Goal: Task Accomplishment & Management: Use online tool/utility

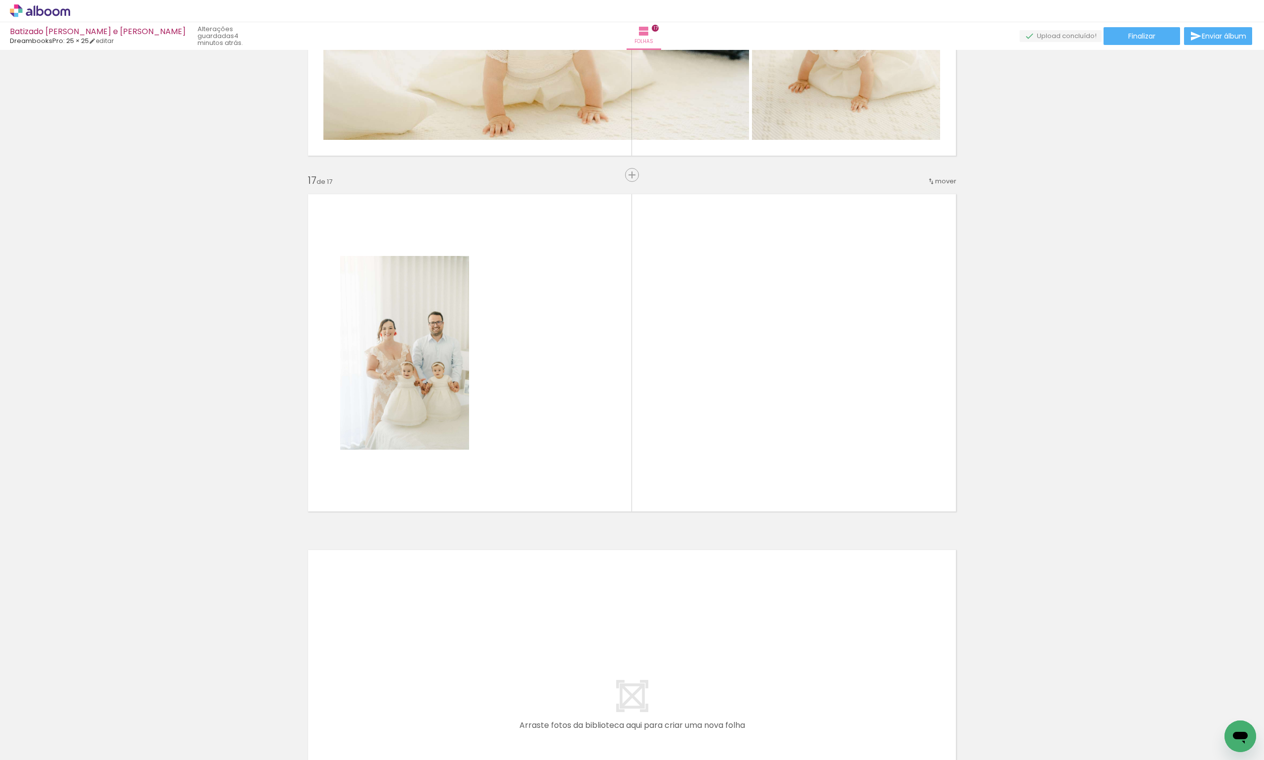
scroll to position [0, 1551]
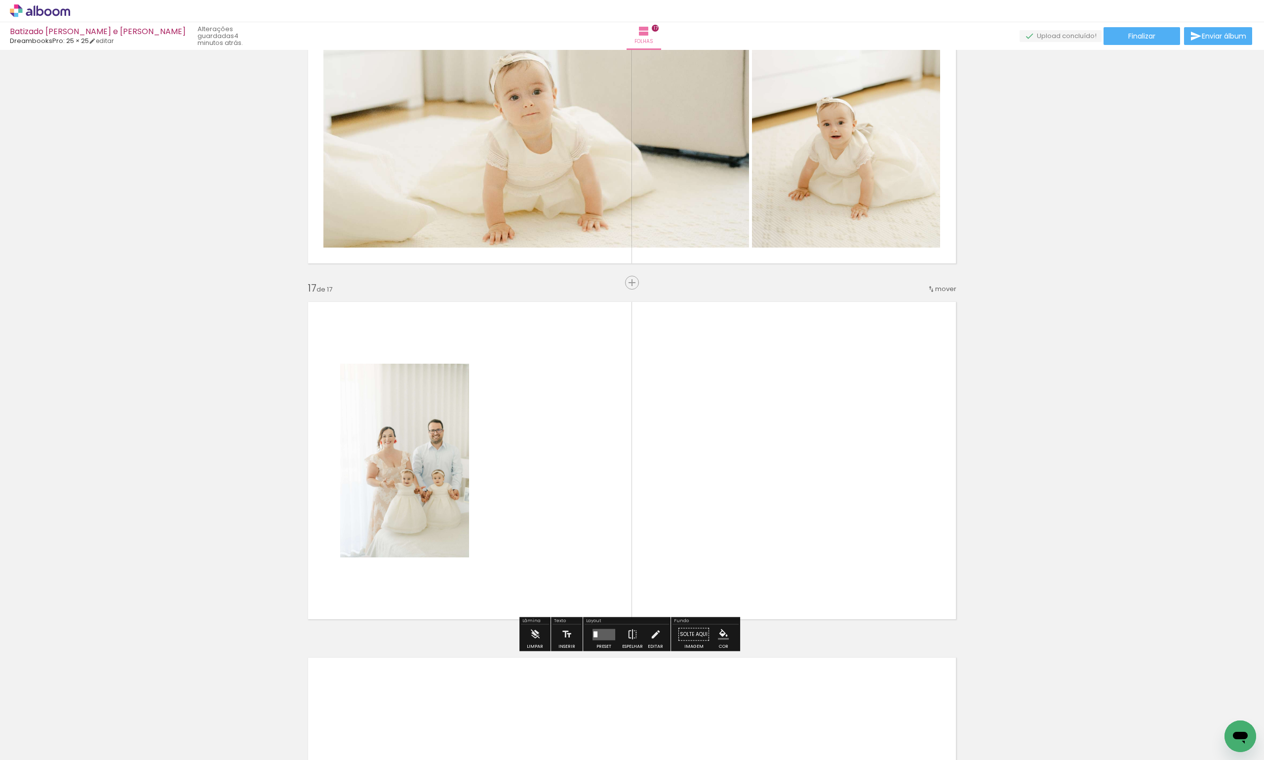
scroll to position [5482, 0]
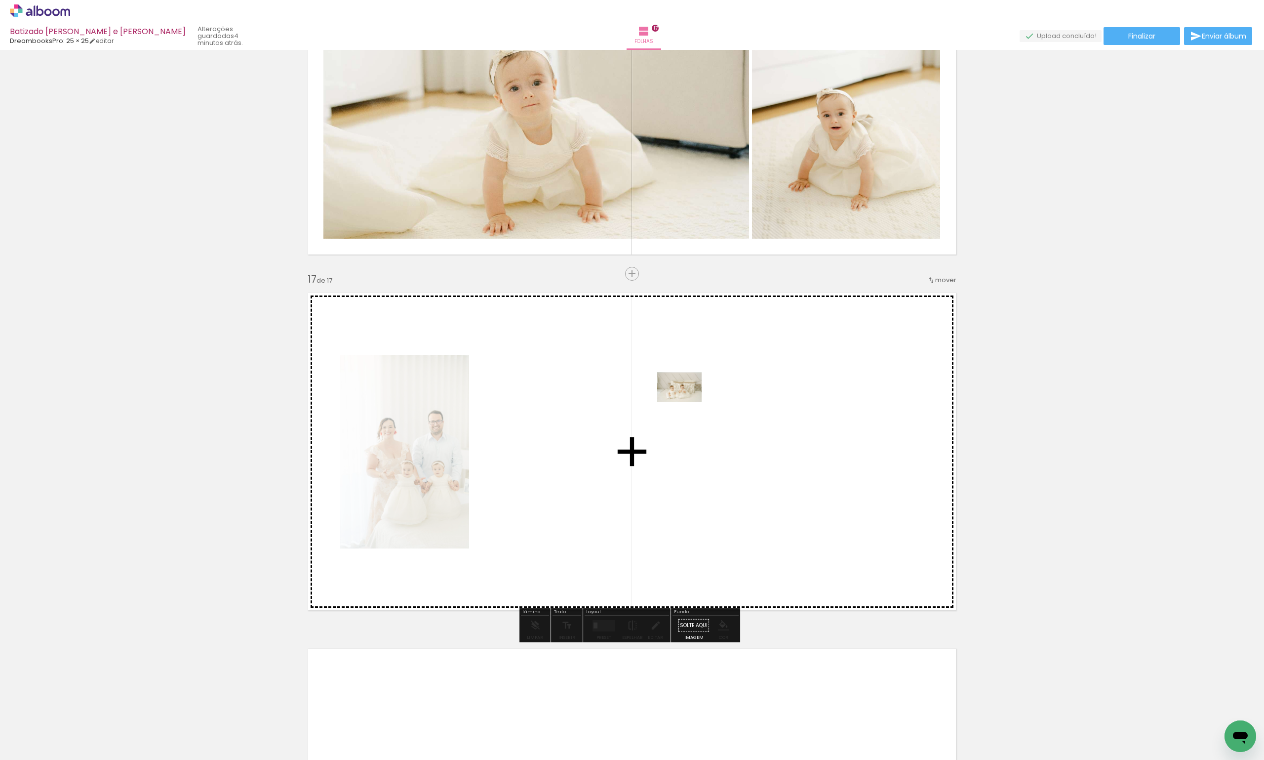
drag, startPoint x: 654, startPoint y: 740, endPoint x: 688, endPoint y: 392, distance: 350.3
click at [688, 392] on quentale-workspace at bounding box center [632, 380] width 1264 height 760
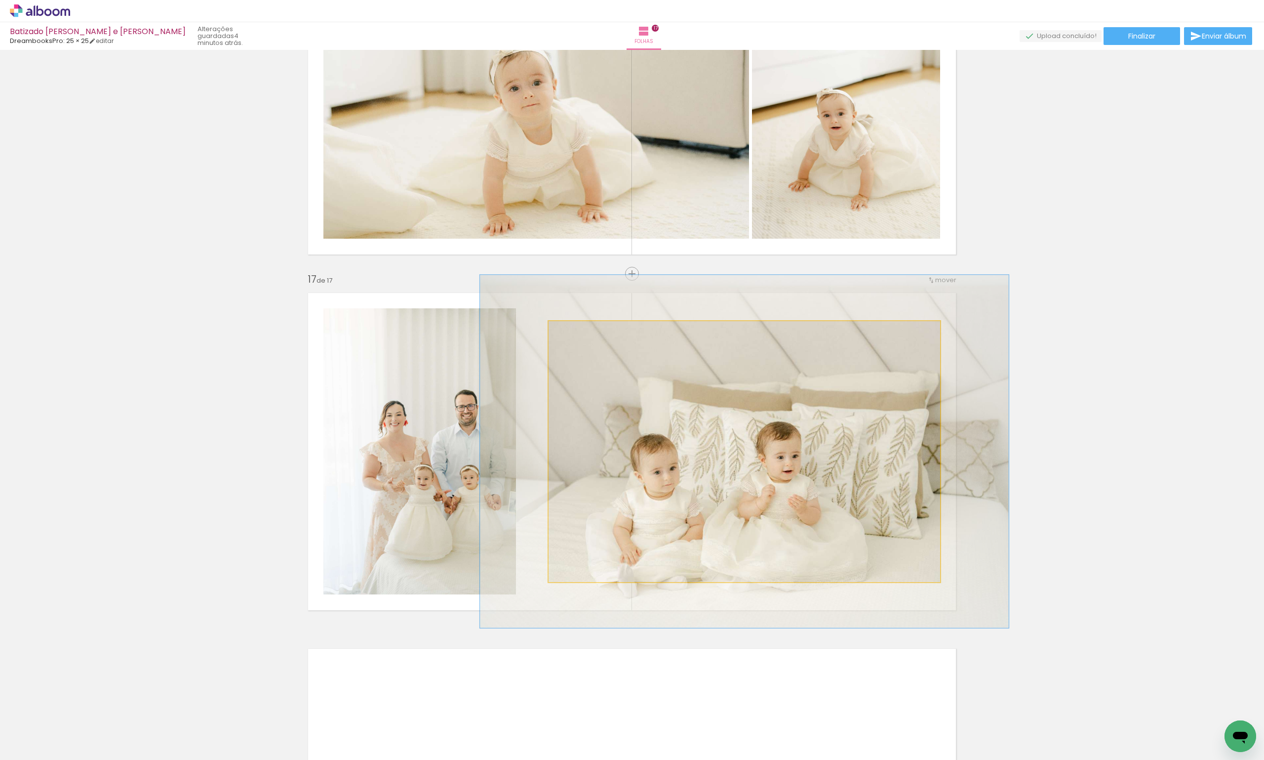
drag, startPoint x: 571, startPoint y: 336, endPoint x: 583, endPoint y: 338, distance: 12.0
type paper-slider "135"
click at [583, 338] on div at bounding box center [584, 331] width 16 height 16
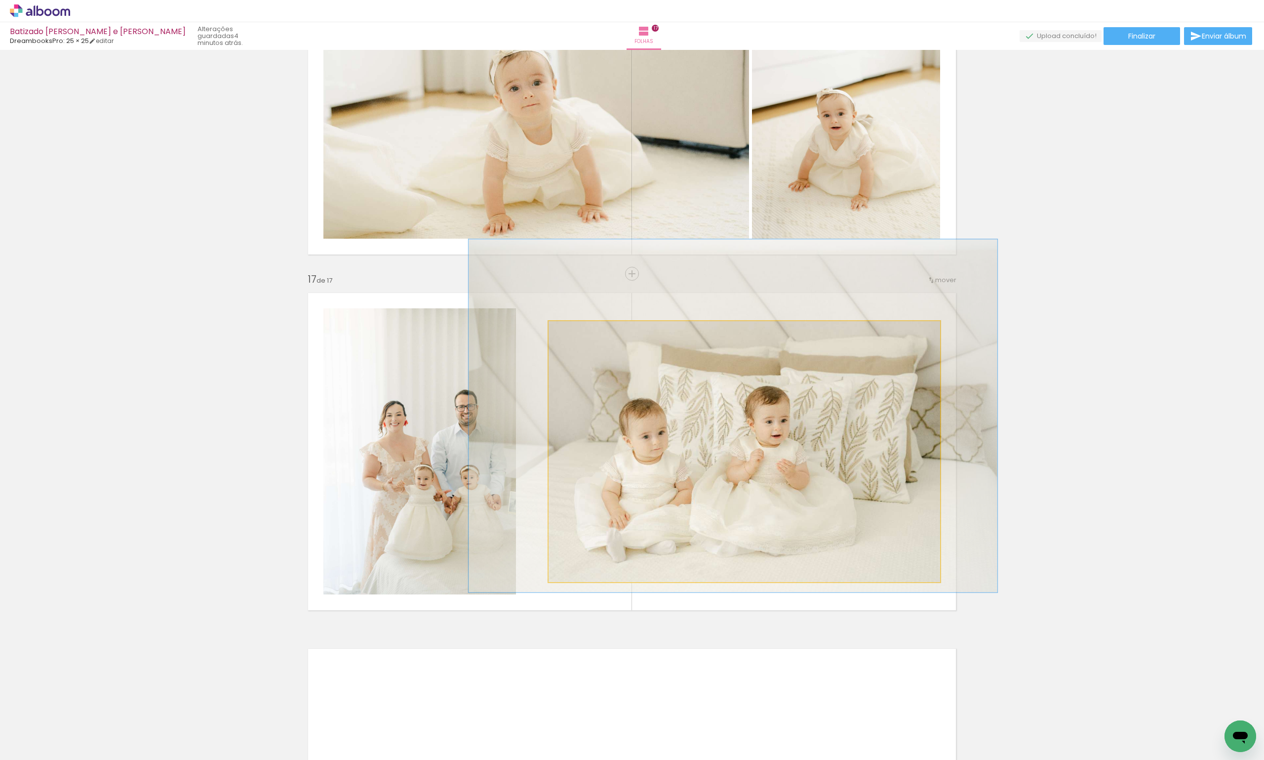
drag, startPoint x: 729, startPoint y: 461, endPoint x: 718, endPoint y: 426, distance: 36.4
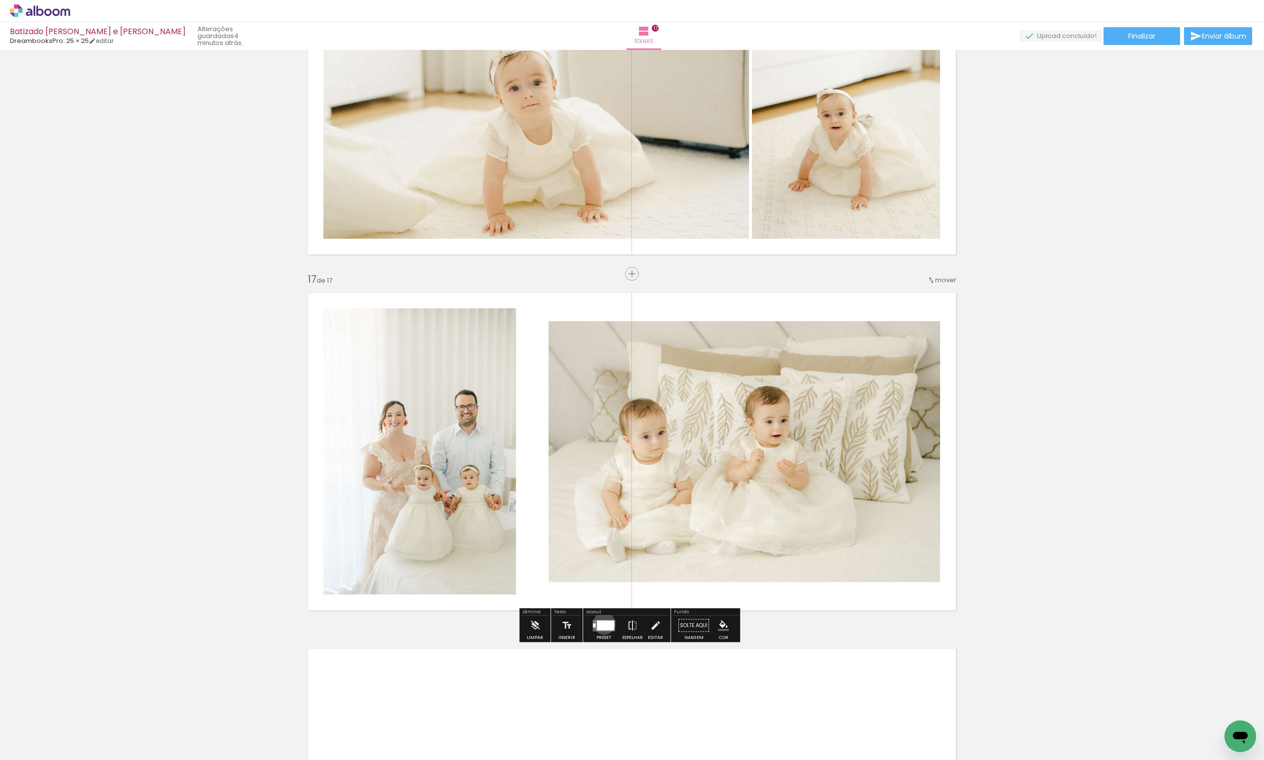
click at [602, 623] on div at bounding box center [605, 625] width 17 height 10
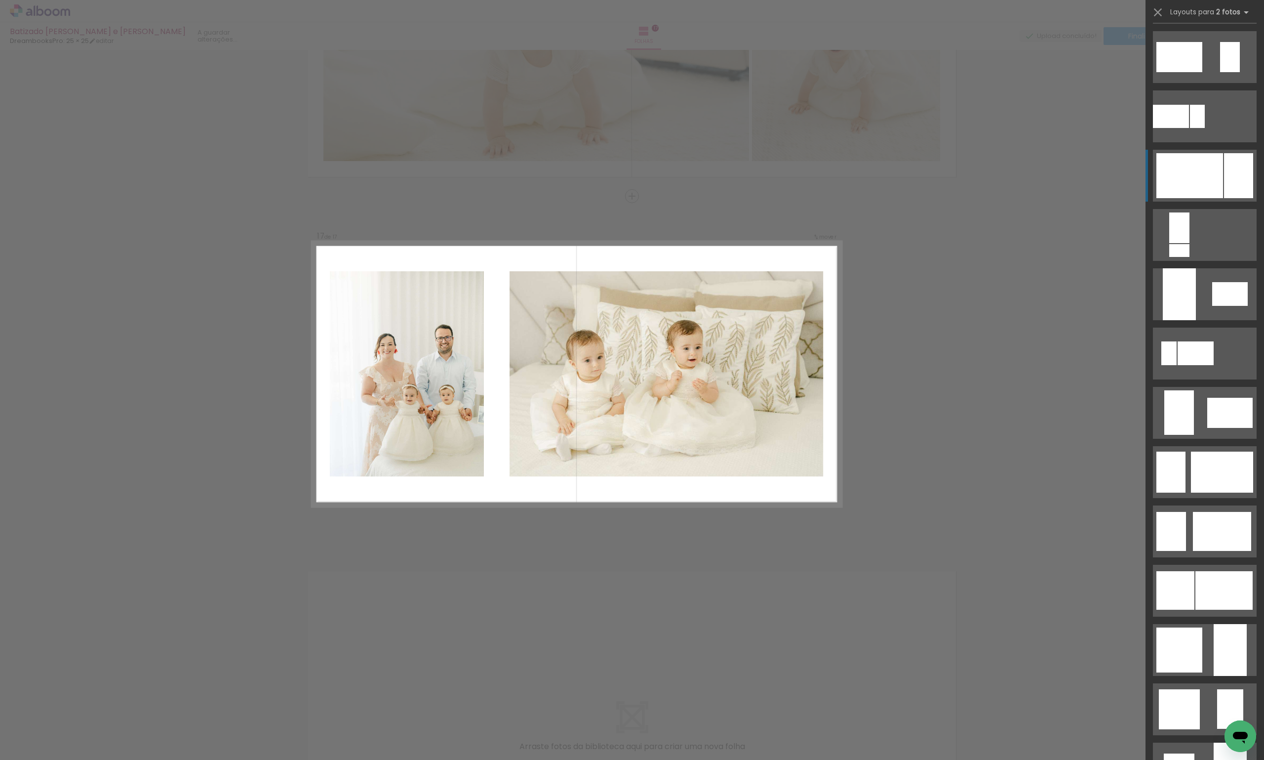
scroll to position [395, 0]
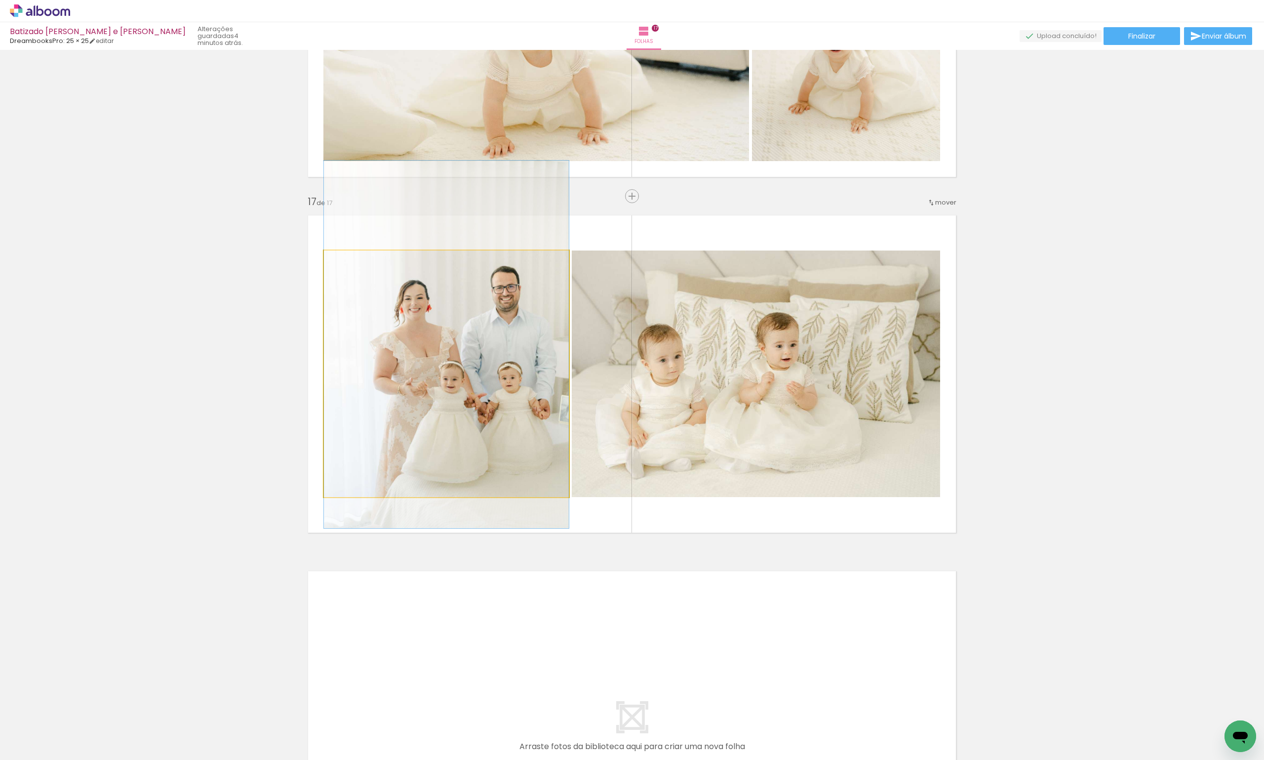
drag, startPoint x: 445, startPoint y: 440, endPoint x: 430, endPoint y: 411, distance: 32.9
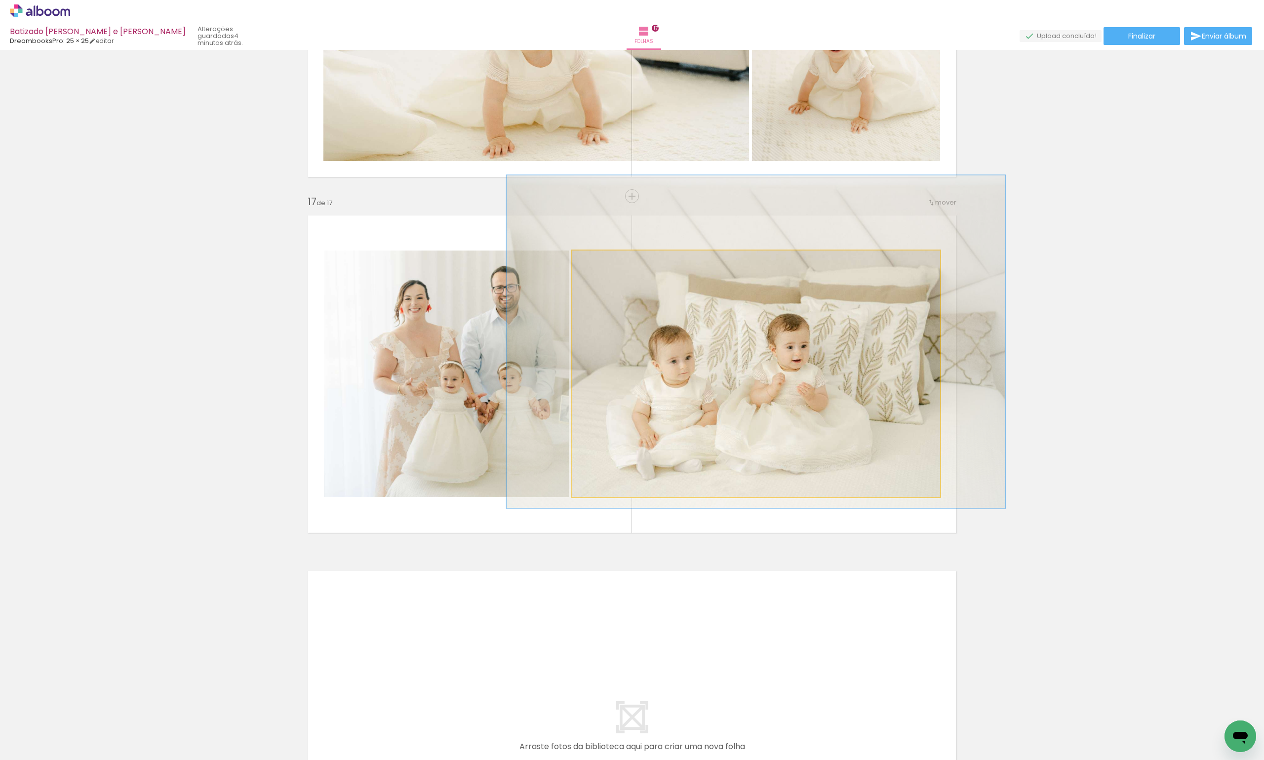
drag, startPoint x: 709, startPoint y: 427, endPoint x: 720, endPoint y: 428, distance: 10.9
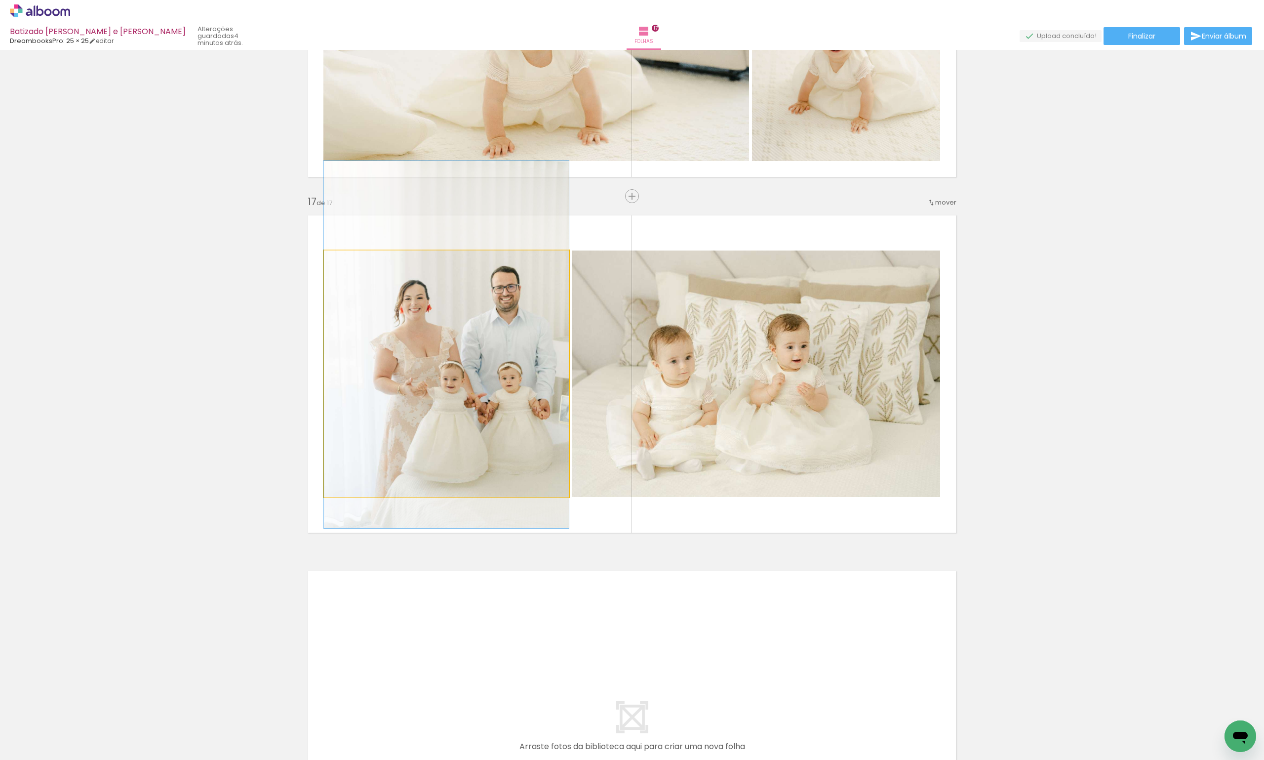
drag, startPoint x: 509, startPoint y: 397, endPoint x: 491, endPoint y: 397, distance: 17.3
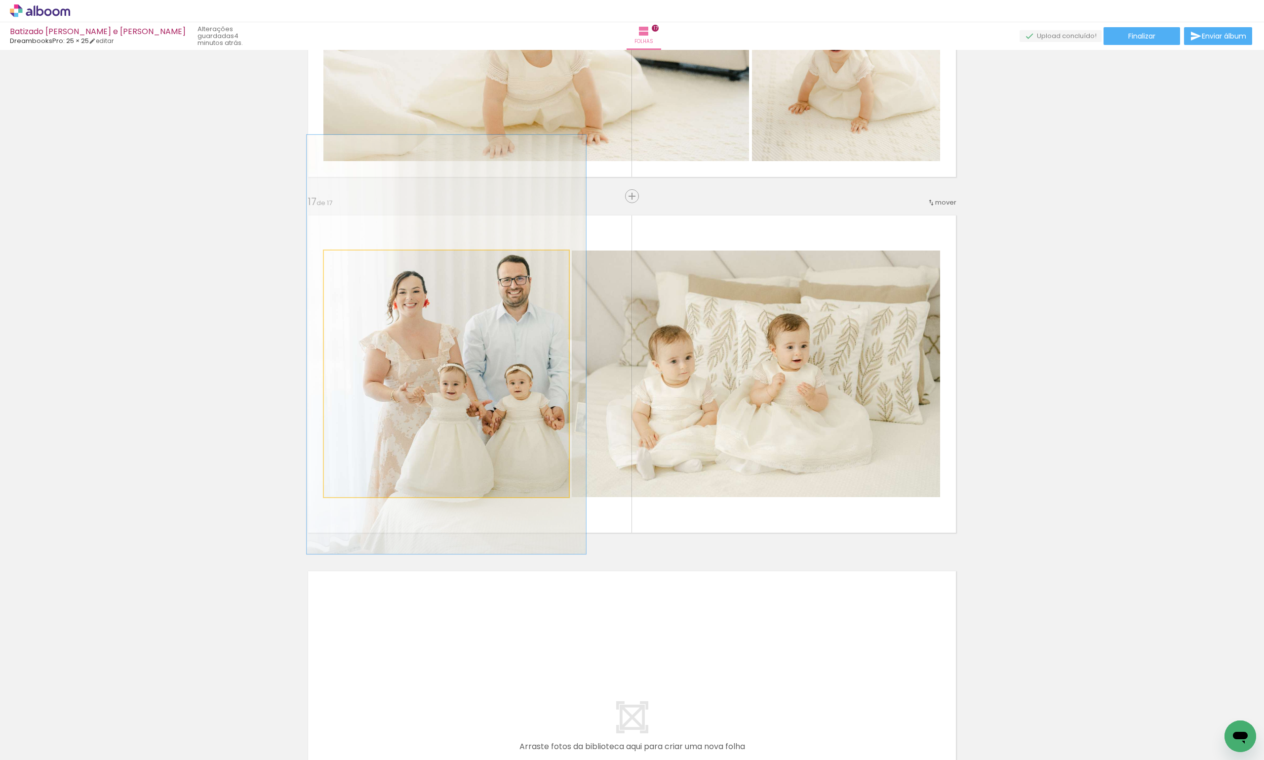
drag, startPoint x: 347, startPoint y: 262, endPoint x: 352, endPoint y: 264, distance: 5.2
click at [352, 264] on div at bounding box center [352, 261] width 16 height 16
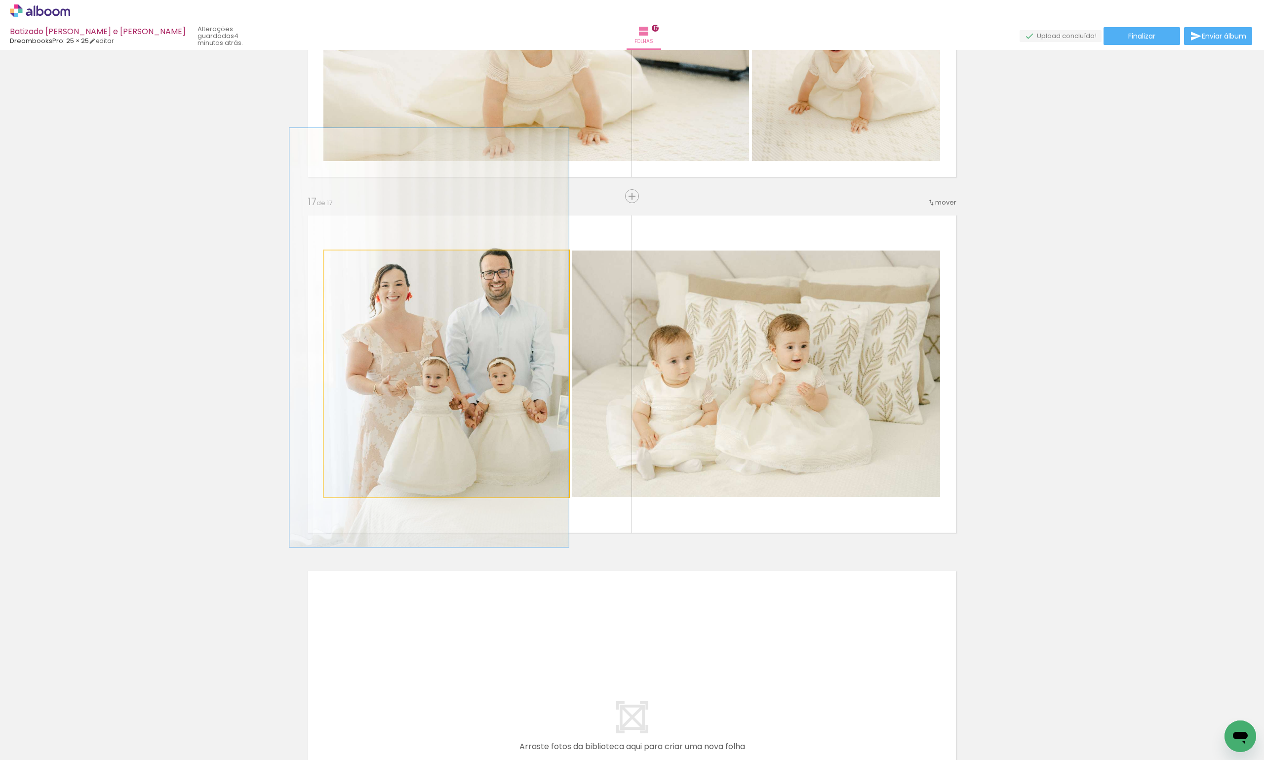
drag, startPoint x: 511, startPoint y: 342, endPoint x: 496, endPoint y: 336, distance: 16.4
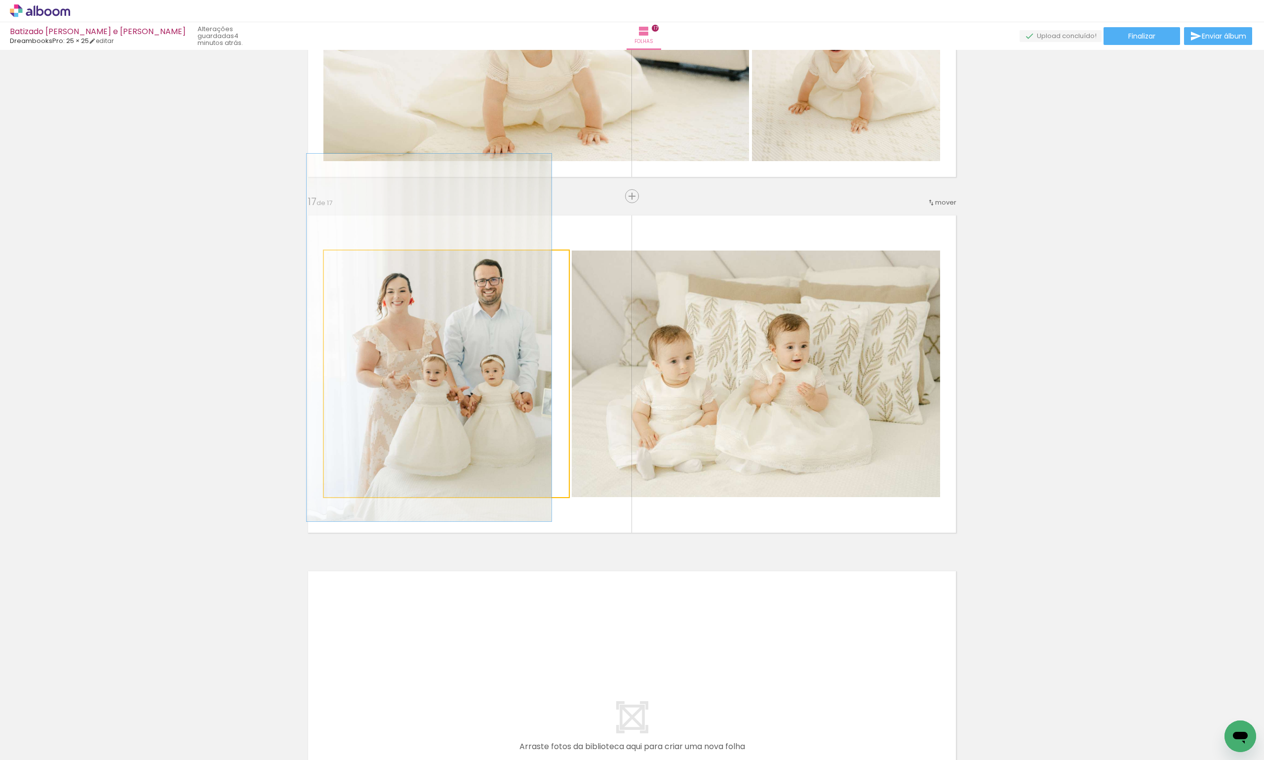
drag, startPoint x: 355, startPoint y: 259, endPoint x: 322, endPoint y: 260, distance: 32.1
type paper-slider "100"
click at [324, 260] on quentale-photo at bounding box center [446, 373] width 245 height 246
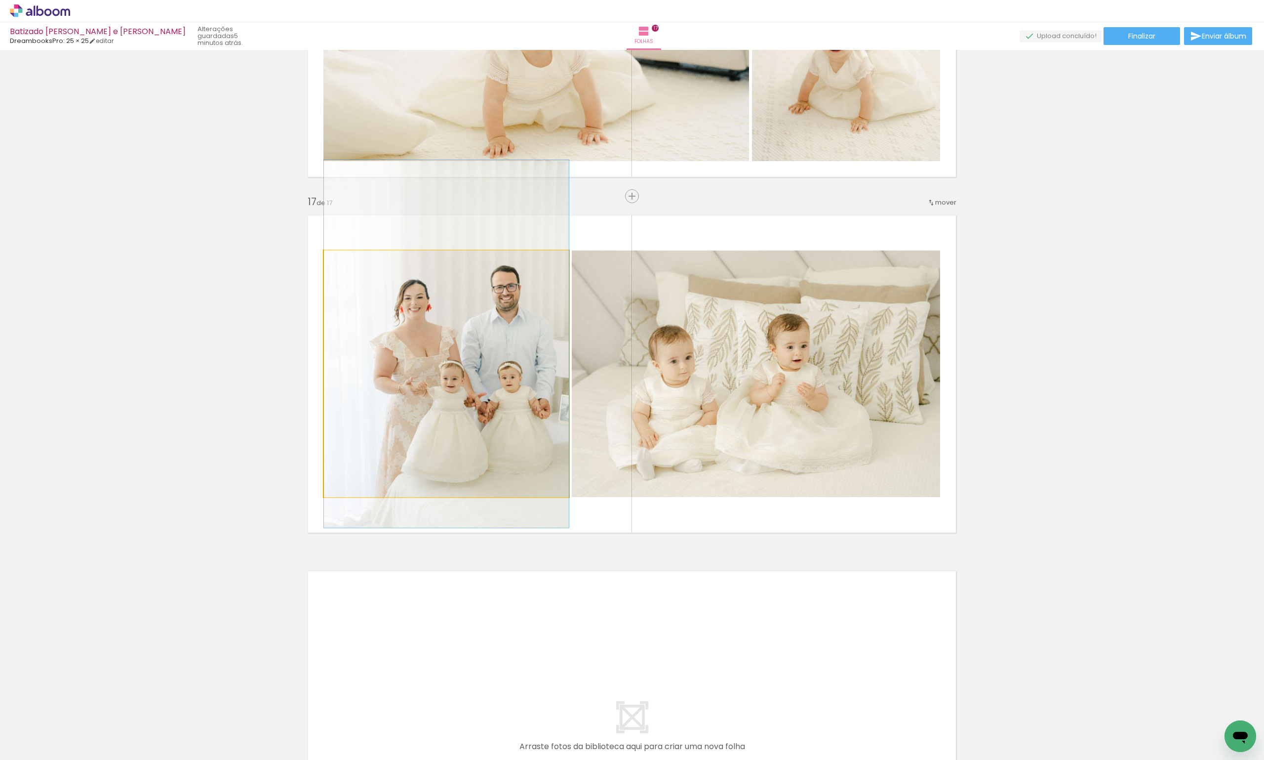
drag, startPoint x: 465, startPoint y: 301, endPoint x: 435, endPoint y: 308, distance: 30.8
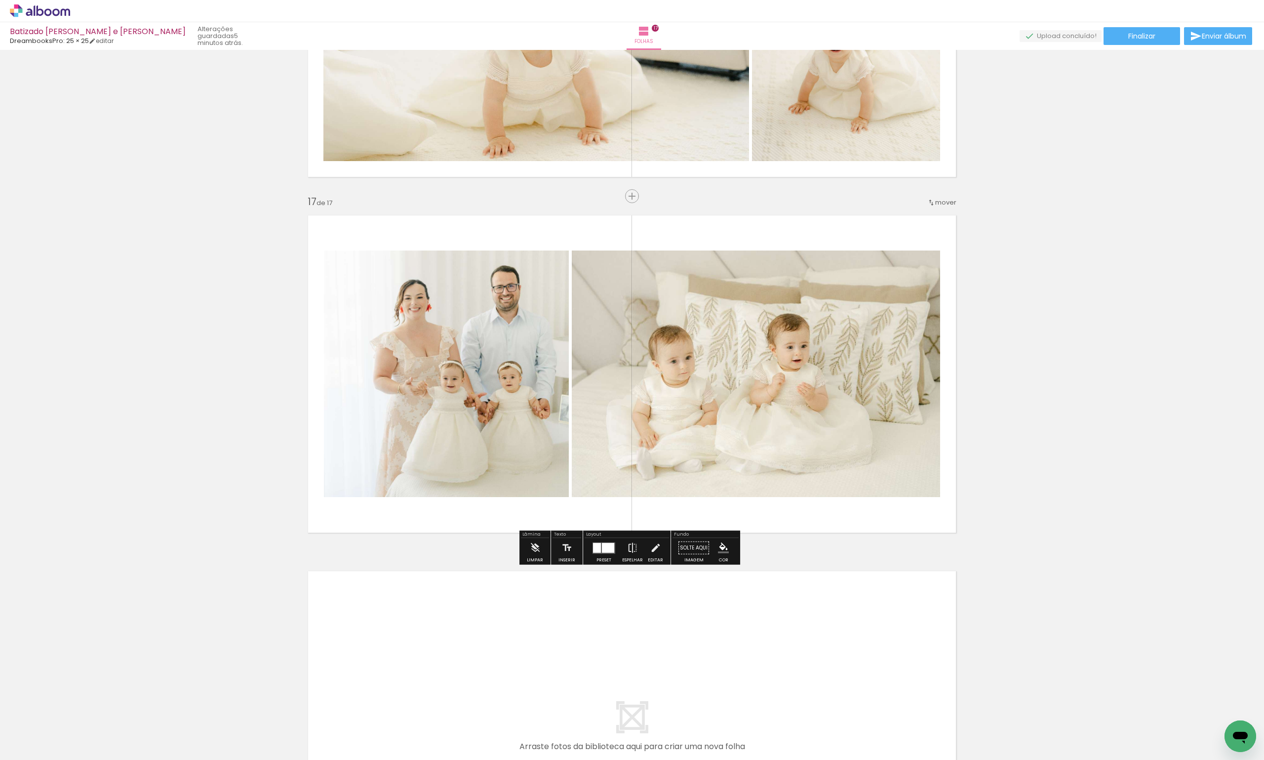
click at [627, 552] on iron-icon at bounding box center [632, 548] width 11 height 20
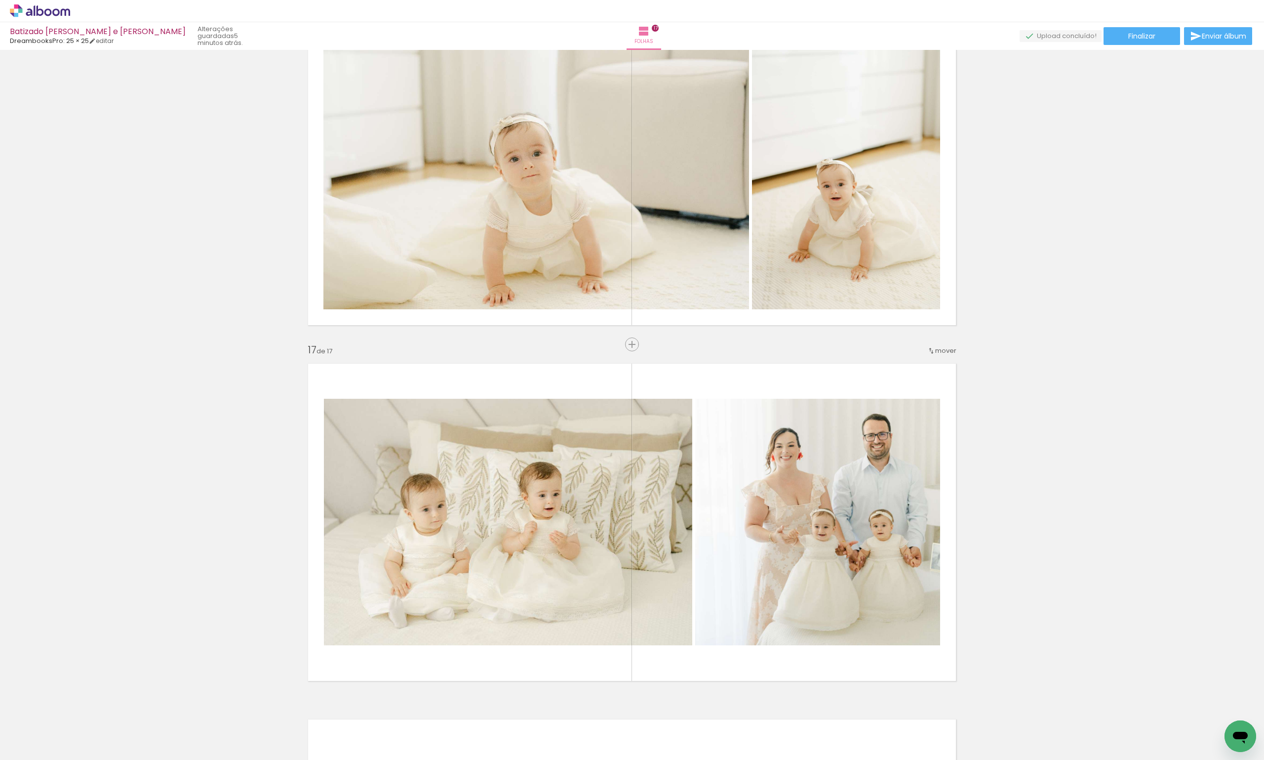
scroll to position [5658, 0]
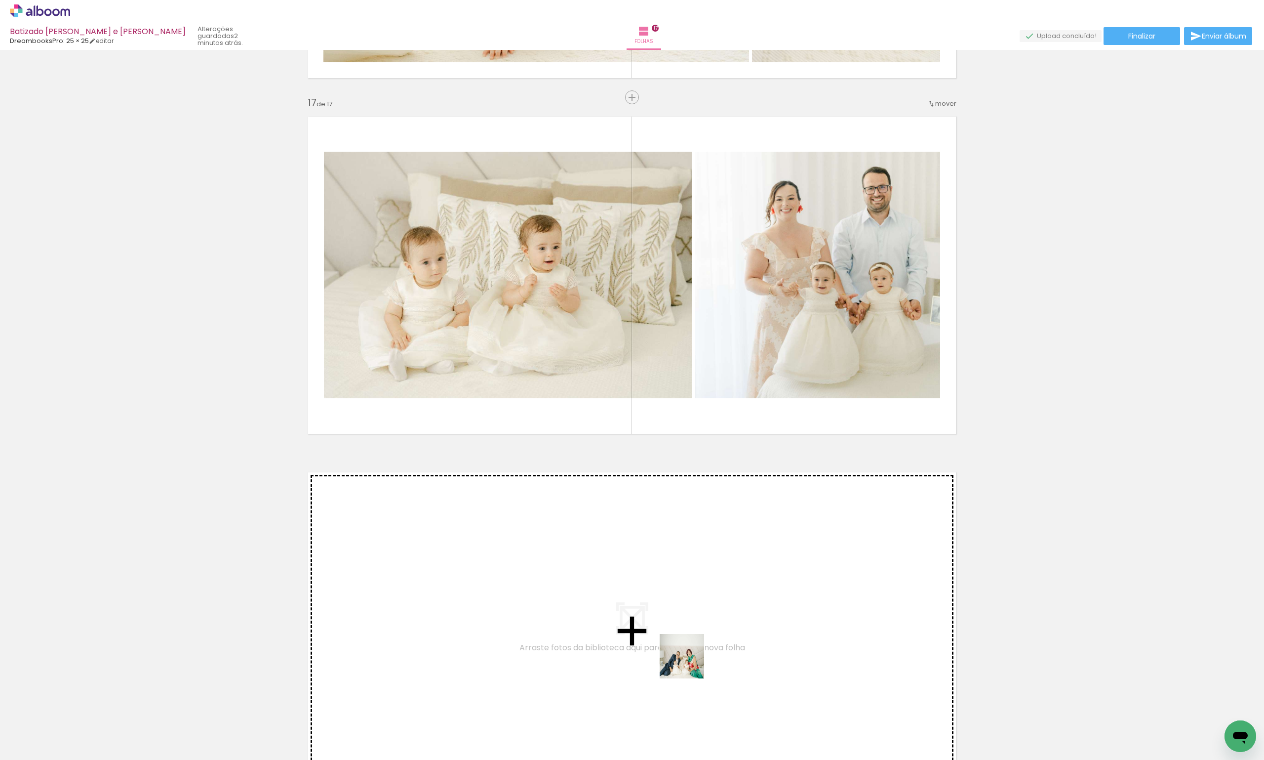
drag, startPoint x: 700, startPoint y: 735, endPoint x: 727, endPoint y: 723, distance: 29.6
click at [691, 652] on quentale-workspace at bounding box center [632, 380] width 1264 height 760
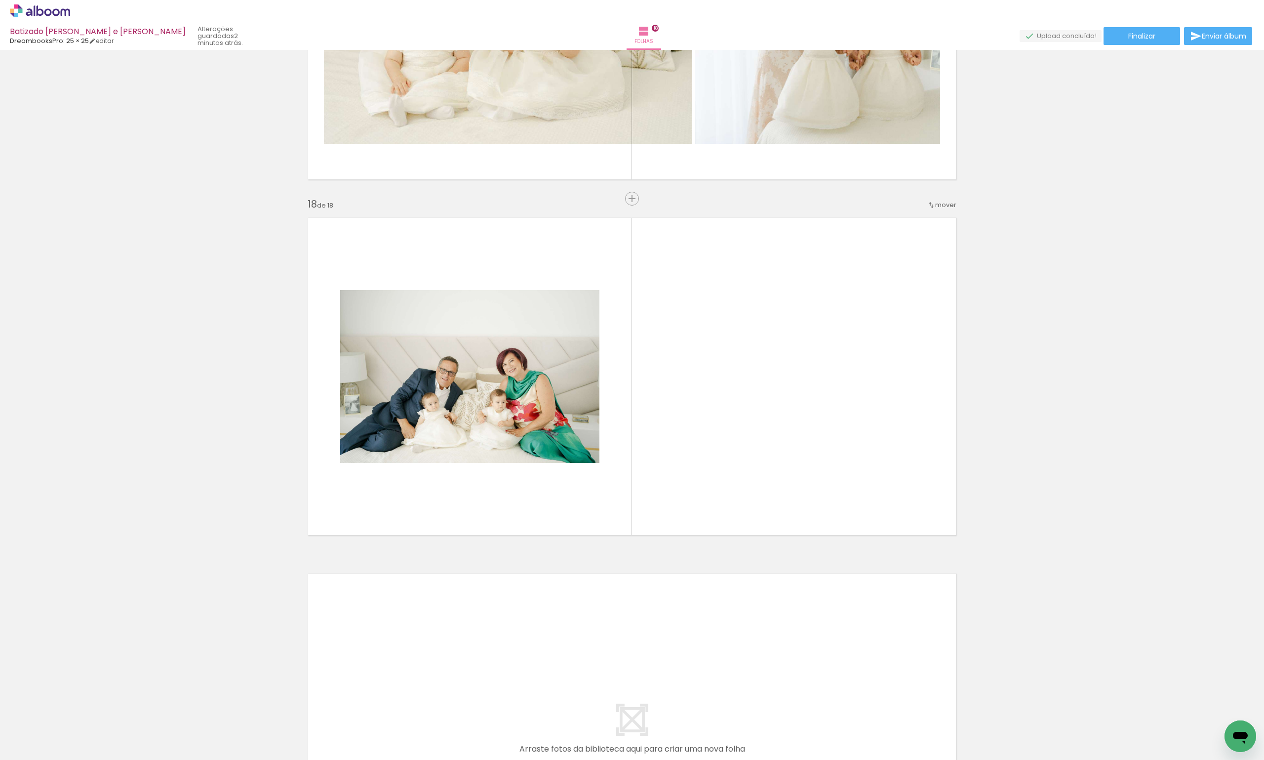
scroll to position [5915, 0]
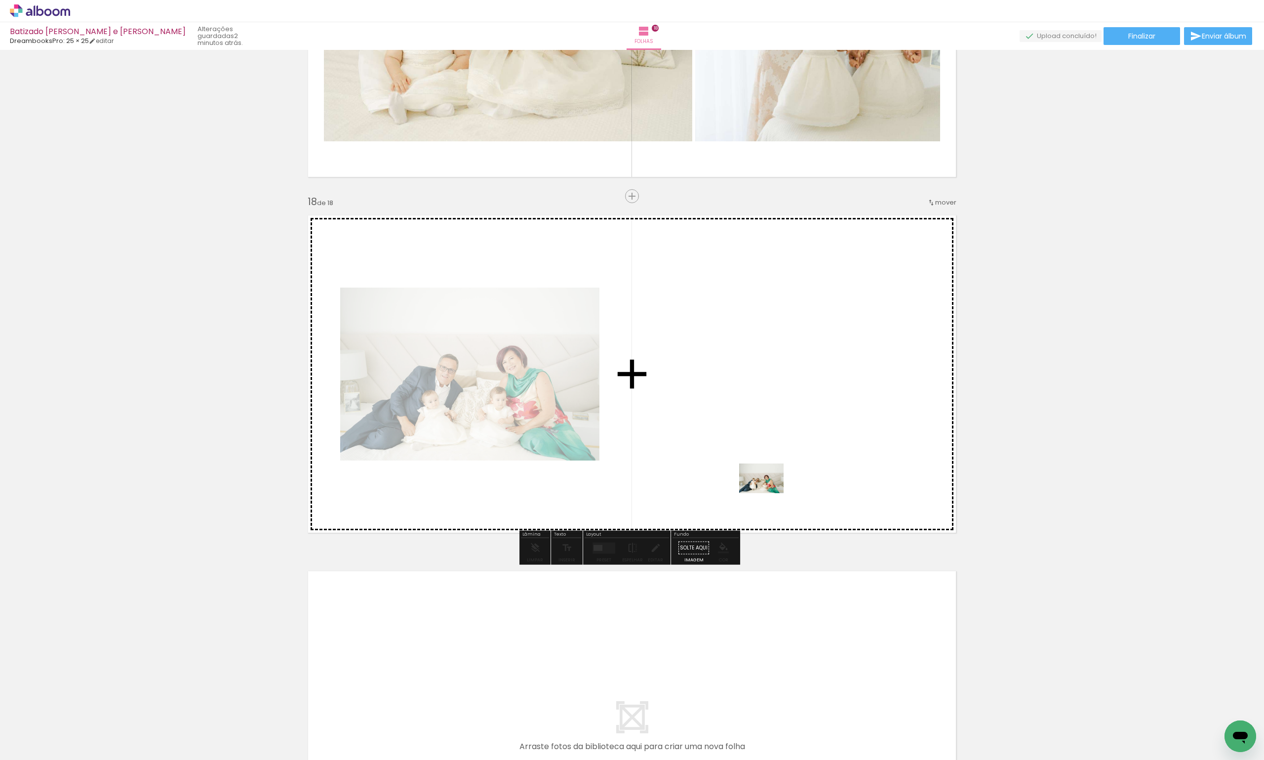
drag, startPoint x: 752, startPoint y: 737, endPoint x: 780, endPoint y: 468, distance: 270.1
click at [780, 468] on quentale-workspace at bounding box center [632, 380] width 1264 height 760
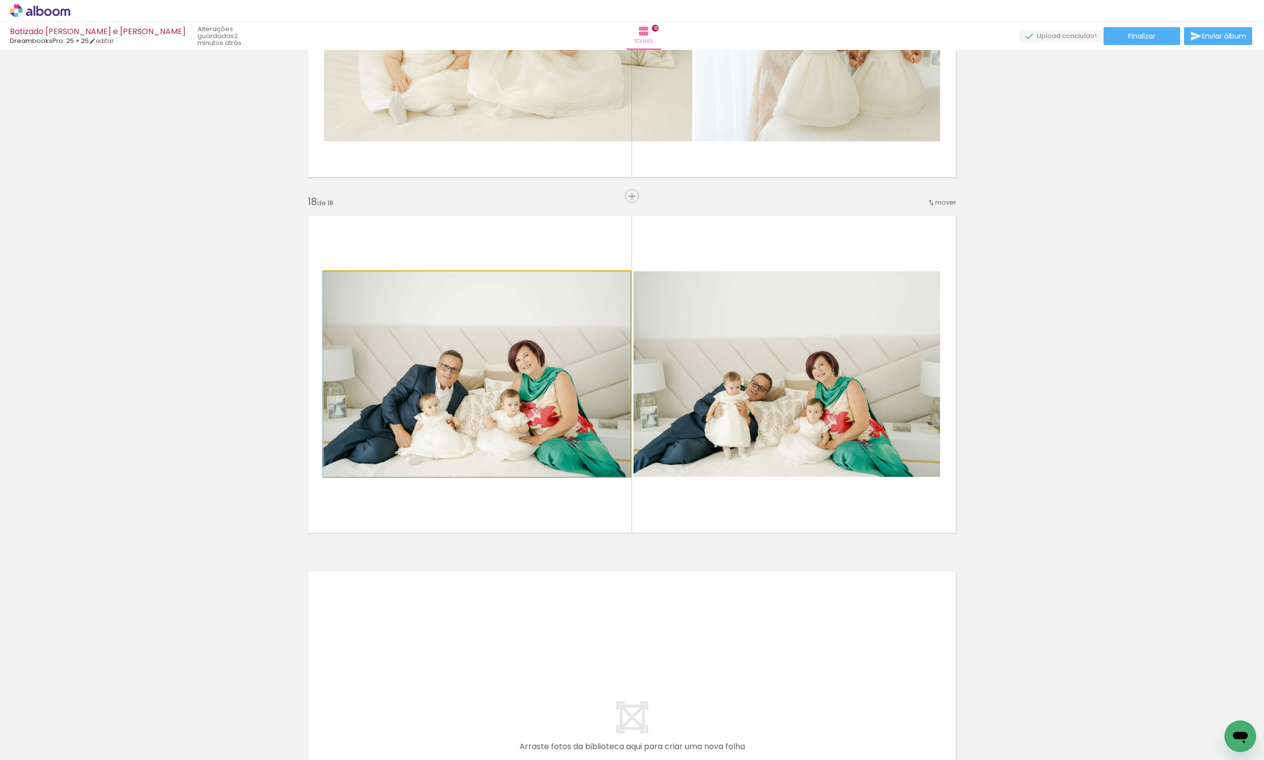
drag, startPoint x: 524, startPoint y: 430, endPoint x: 212, endPoint y: 429, distance: 312.1
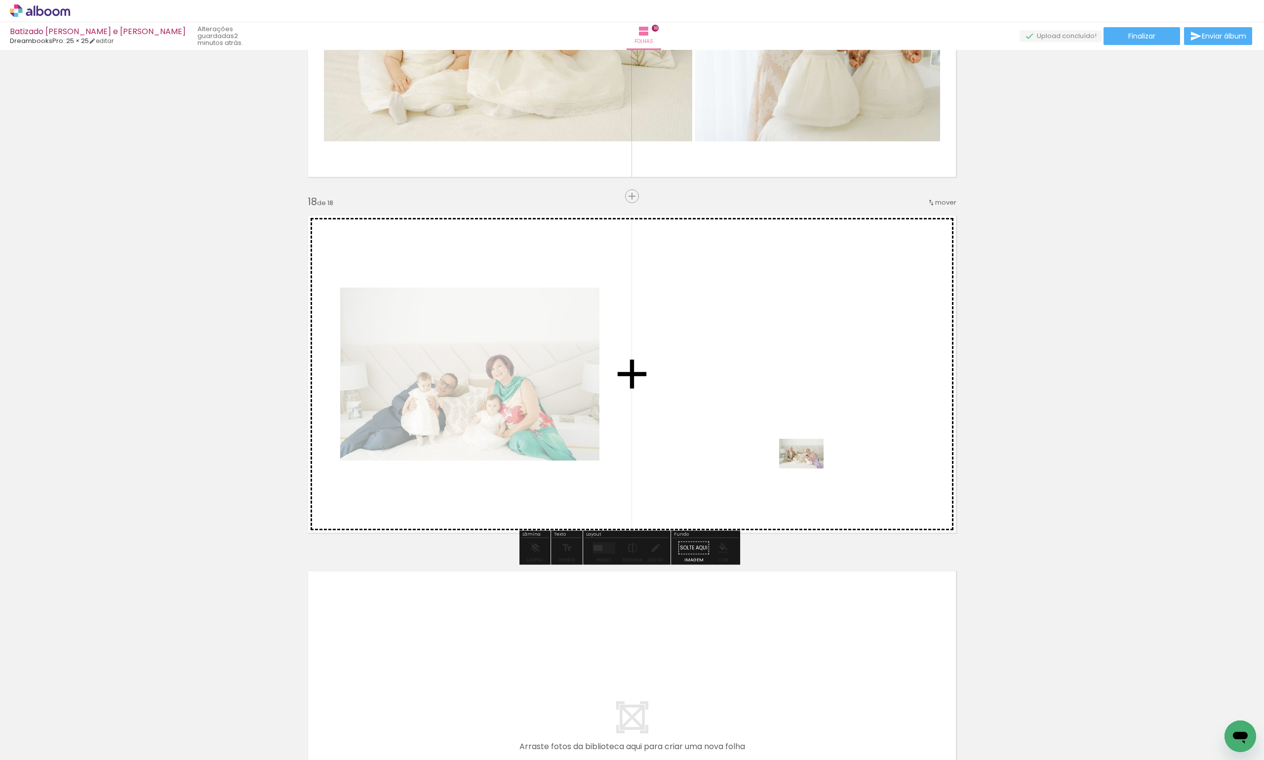
drag, startPoint x: 797, startPoint y: 738, endPoint x: 809, endPoint y: 455, distance: 283.2
click at [809, 455] on quentale-workspace at bounding box center [632, 380] width 1264 height 760
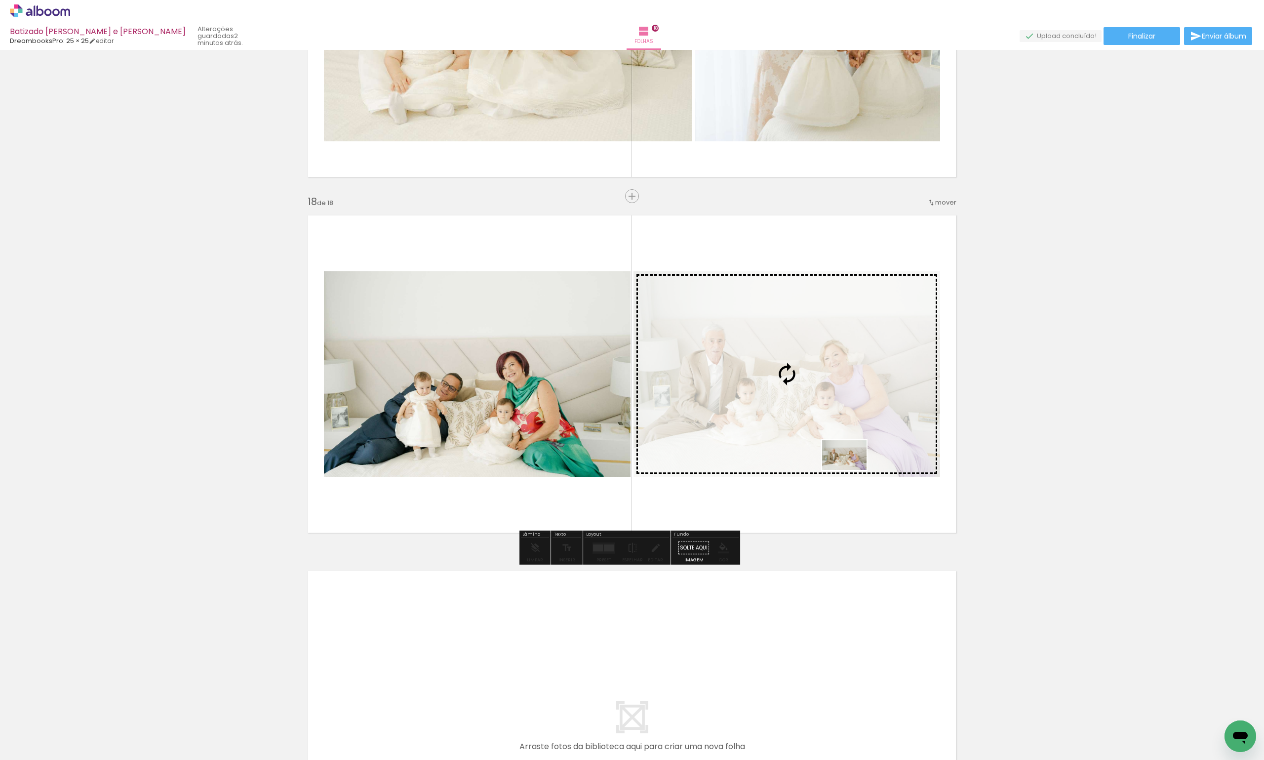
drag, startPoint x: 858, startPoint y: 714, endPoint x: 852, endPoint y: 470, distance: 244.1
click at [852, 470] on quentale-workspace at bounding box center [632, 380] width 1264 height 760
drag, startPoint x: 802, startPoint y: 740, endPoint x: 796, endPoint y: 459, distance: 281.1
click at [796, 459] on quentale-workspace at bounding box center [632, 380] width 1264 height 760
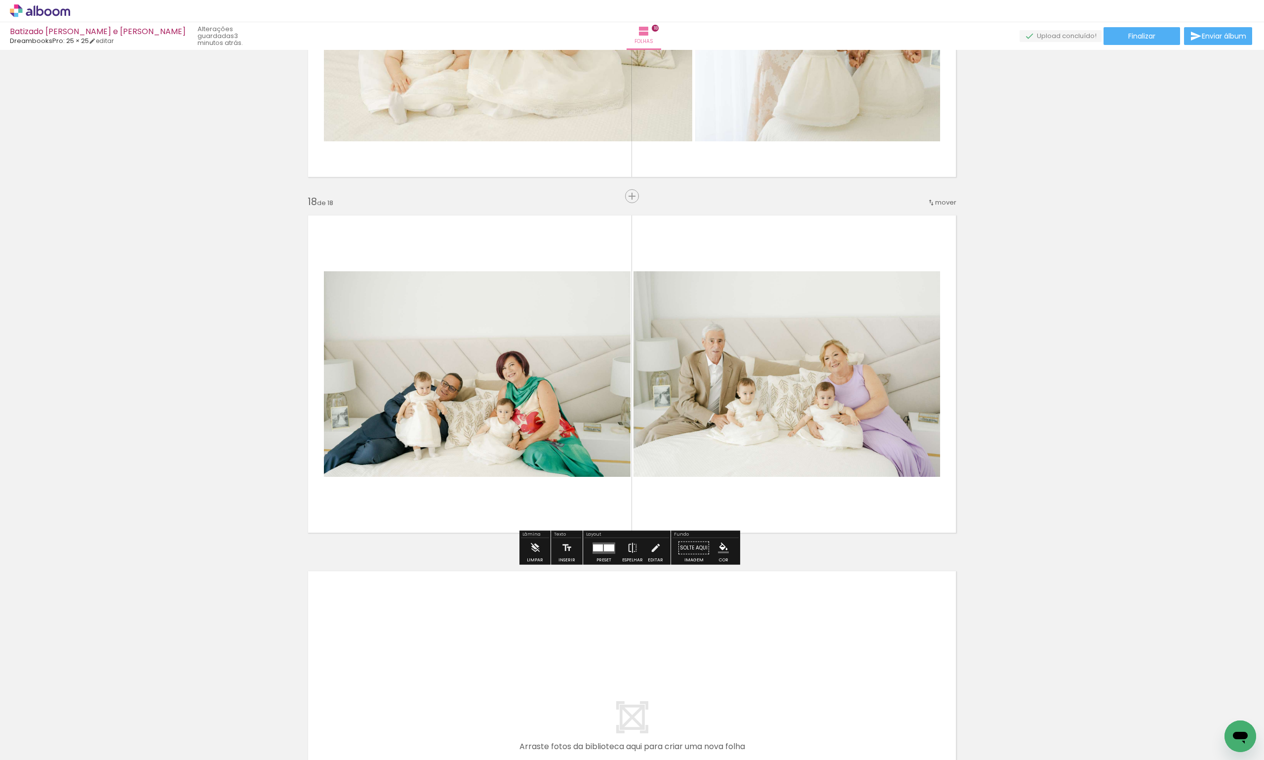
type paper-slider "113"
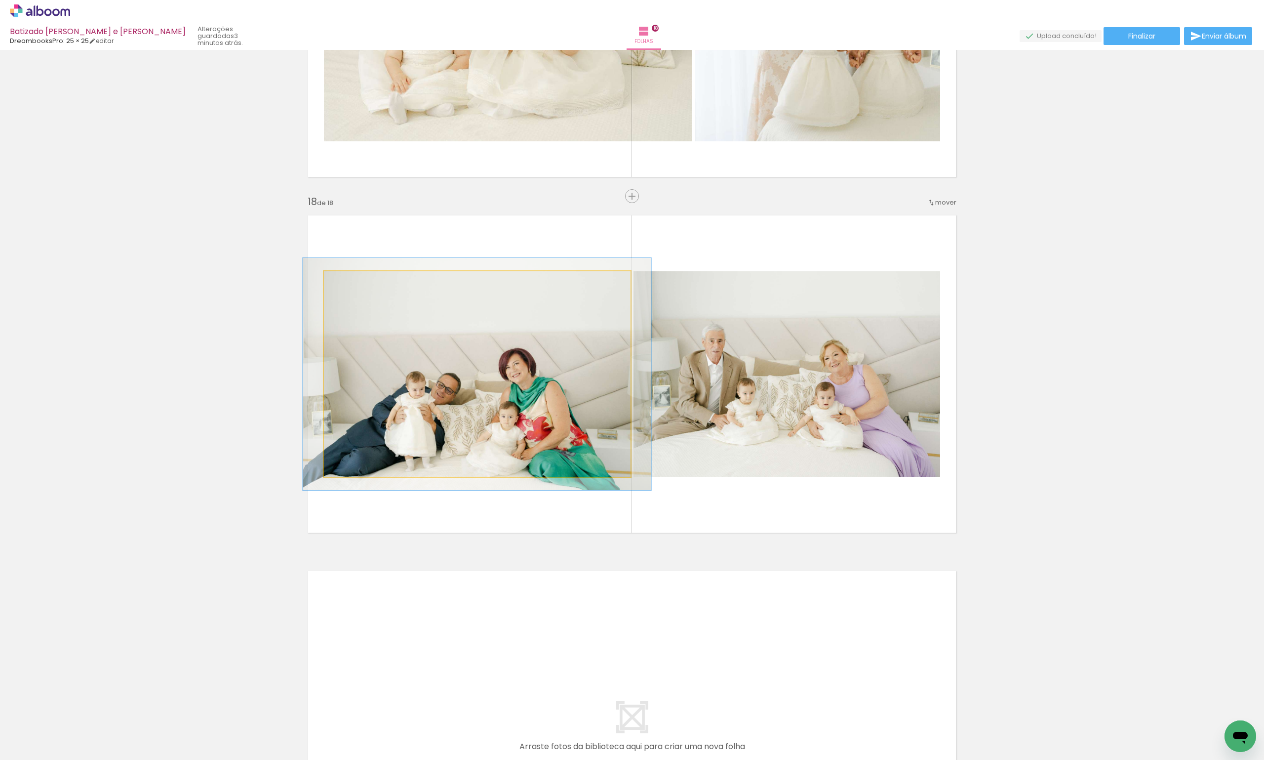
click at [353, 284] on div at bounding box center [366, 282] width 39 height 16
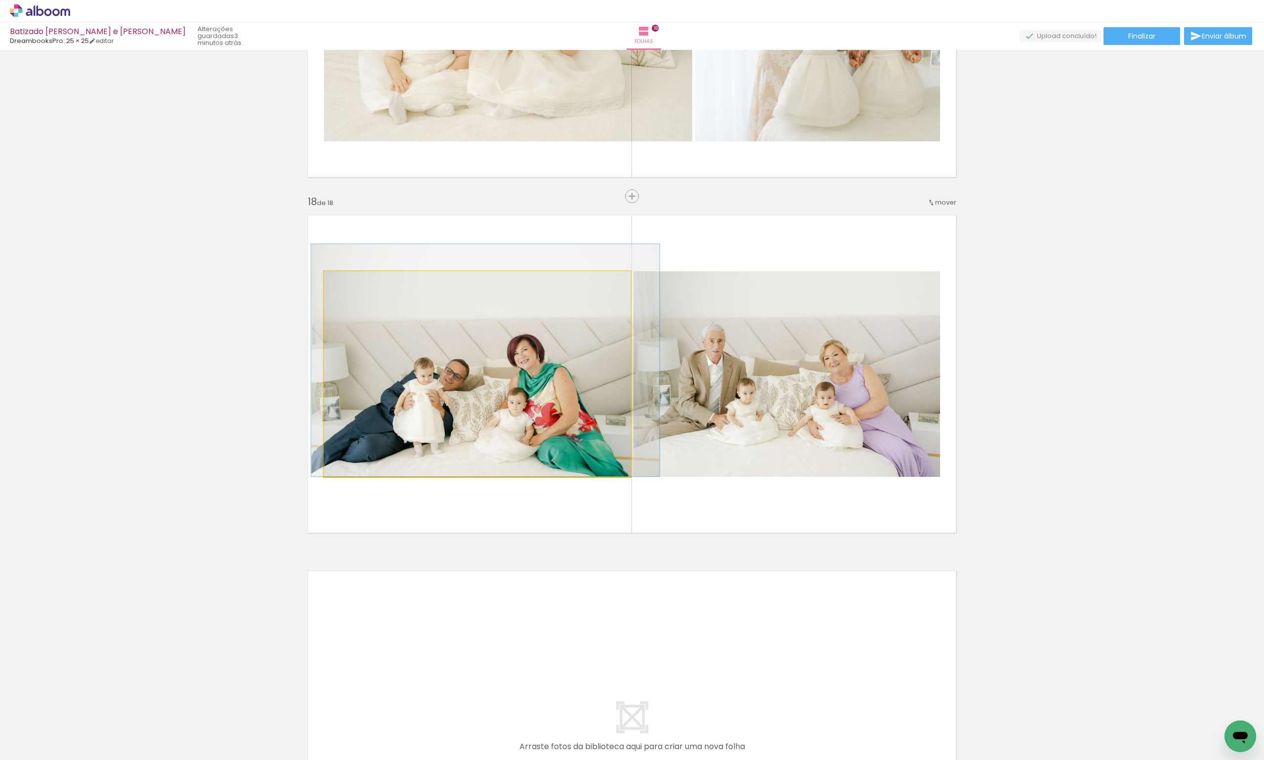
drag, startPoint x: 442, startPoint y: 371, endPoint x: 450, endPoint y: 342, distance: 30.8
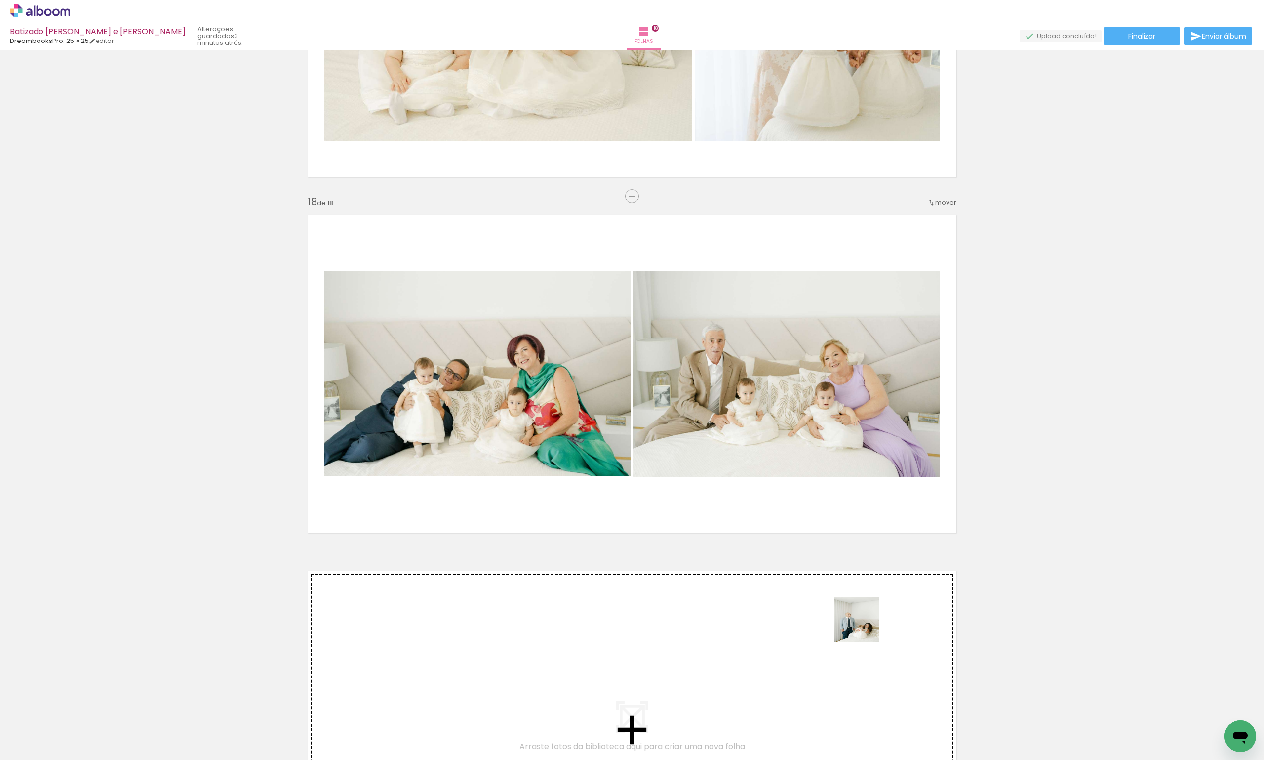
drag, startPoint x: 903, startPoint y: 739, endPoint x: 864, endPoint y: 625, distance: 120.7
click at [864, 625] on quentale-workspace at bounding box center [632, 380] width 1264 height 760
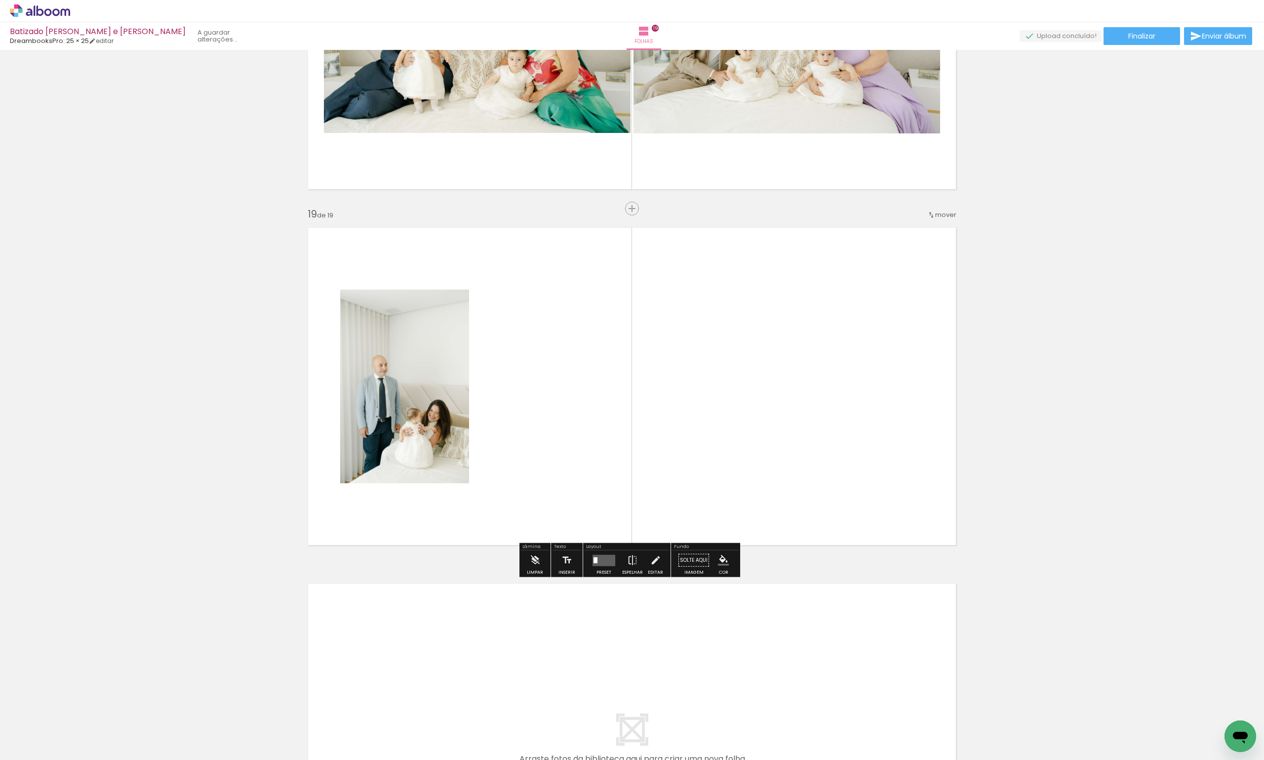
scroll to position [6271, 0]
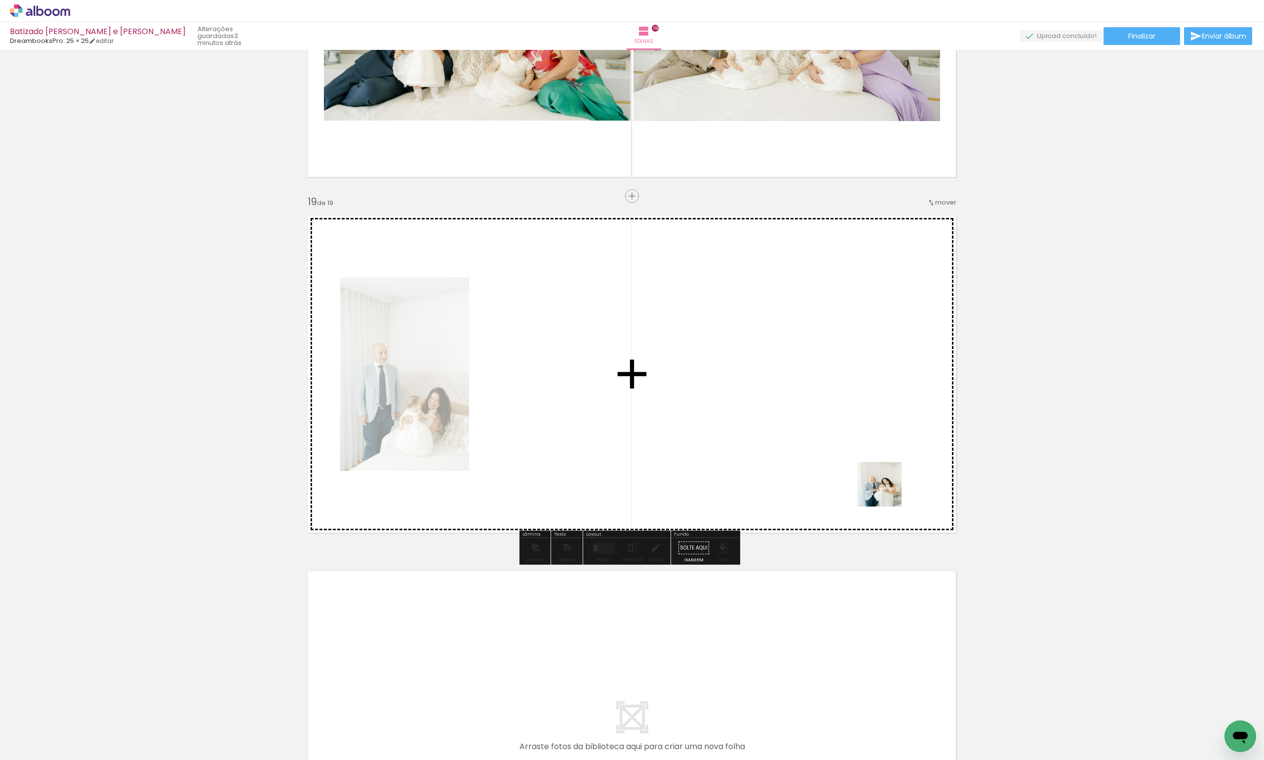
drag, startPoint x: 903, startPoint y: 526, endPoint x: 910, endPoint y: 560, distance: 34.3
click at [886, 489] on quentale-workspace at bounding box center [632, 380] width 1264 height 760
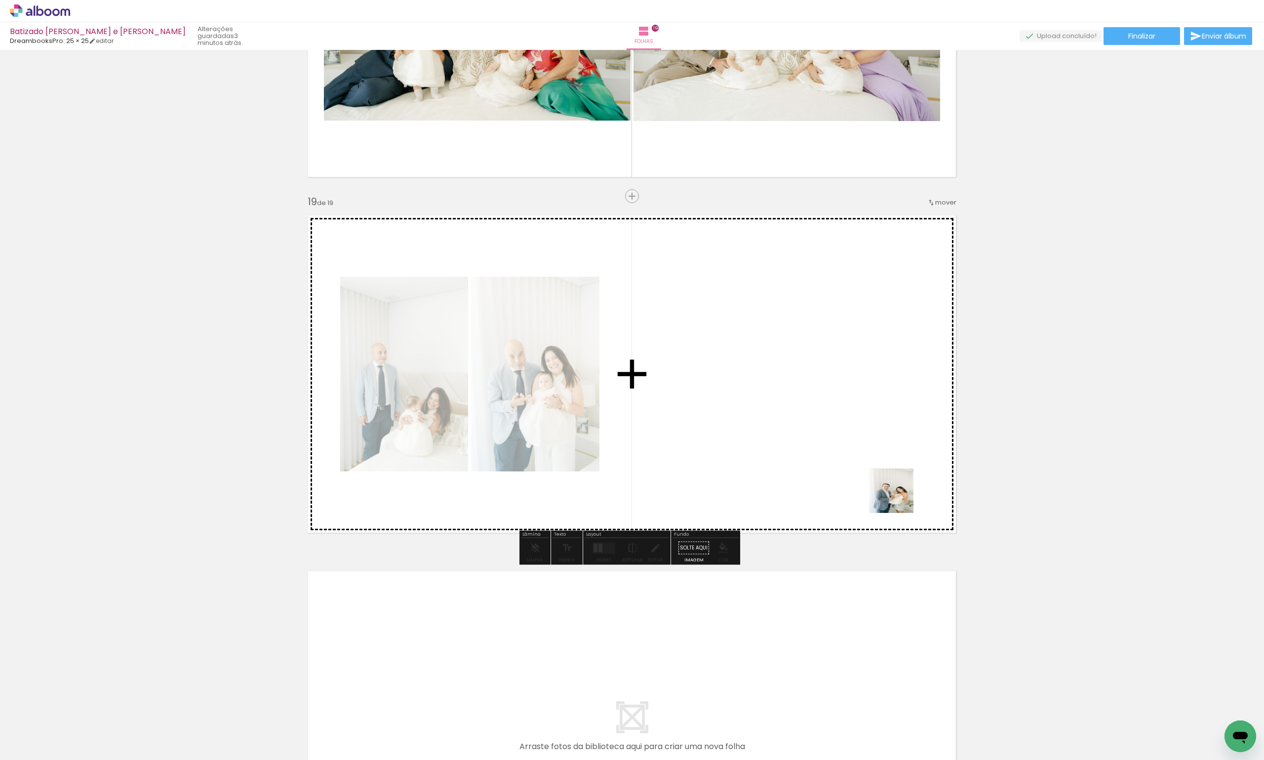
drag, startPoint x: 1026, startPoint y: 731, endPoint x: 894, endPoint y: 492, distance: 273.4
click at [896, 493] on quentale-workspace at bounding box center [632, 380] width 1264 height 760
click at [894, 492] on quentale-layouter at bounding box center [632, 373] width 662 height 331
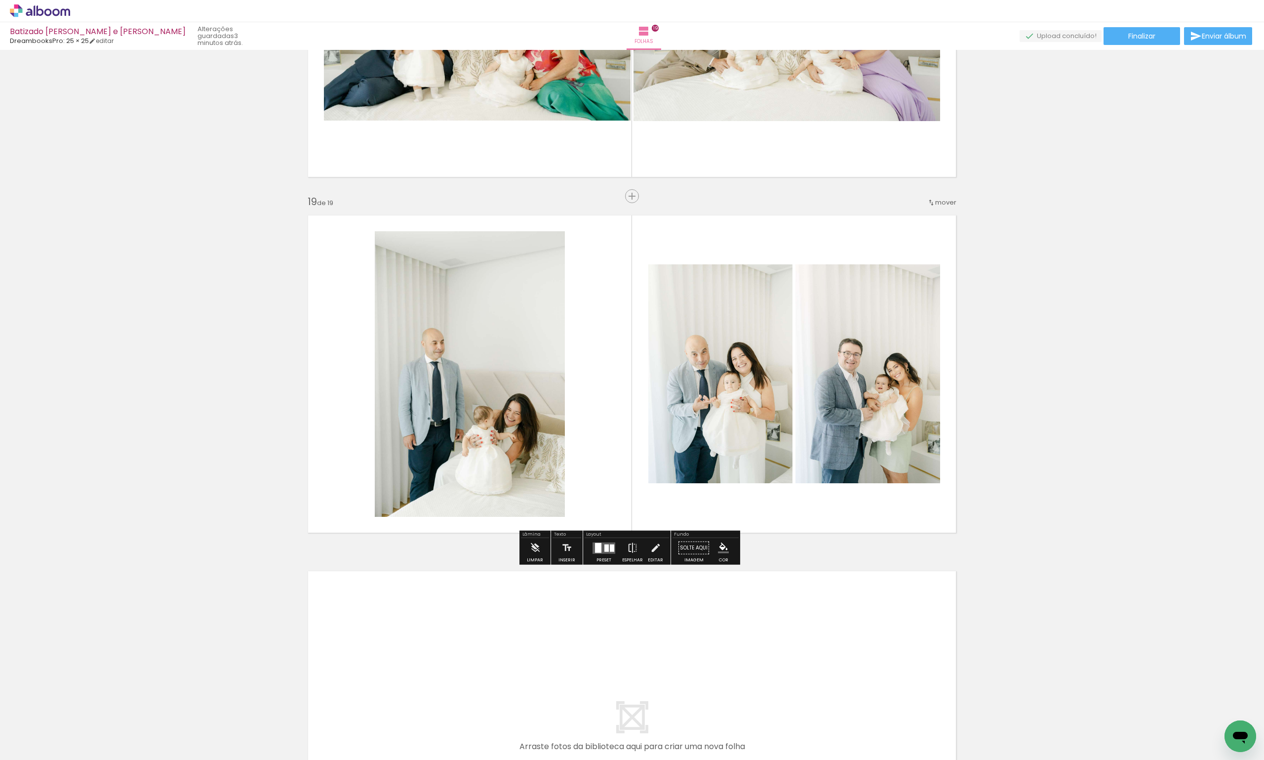
drag, startPoint x: 894, startPoint y: 492, endPoint x: 883, endPoint y: 475, distance: 20.7
click at [893, 490] on quentale-layouter at bounding box center [632, 373] width 662 height 331
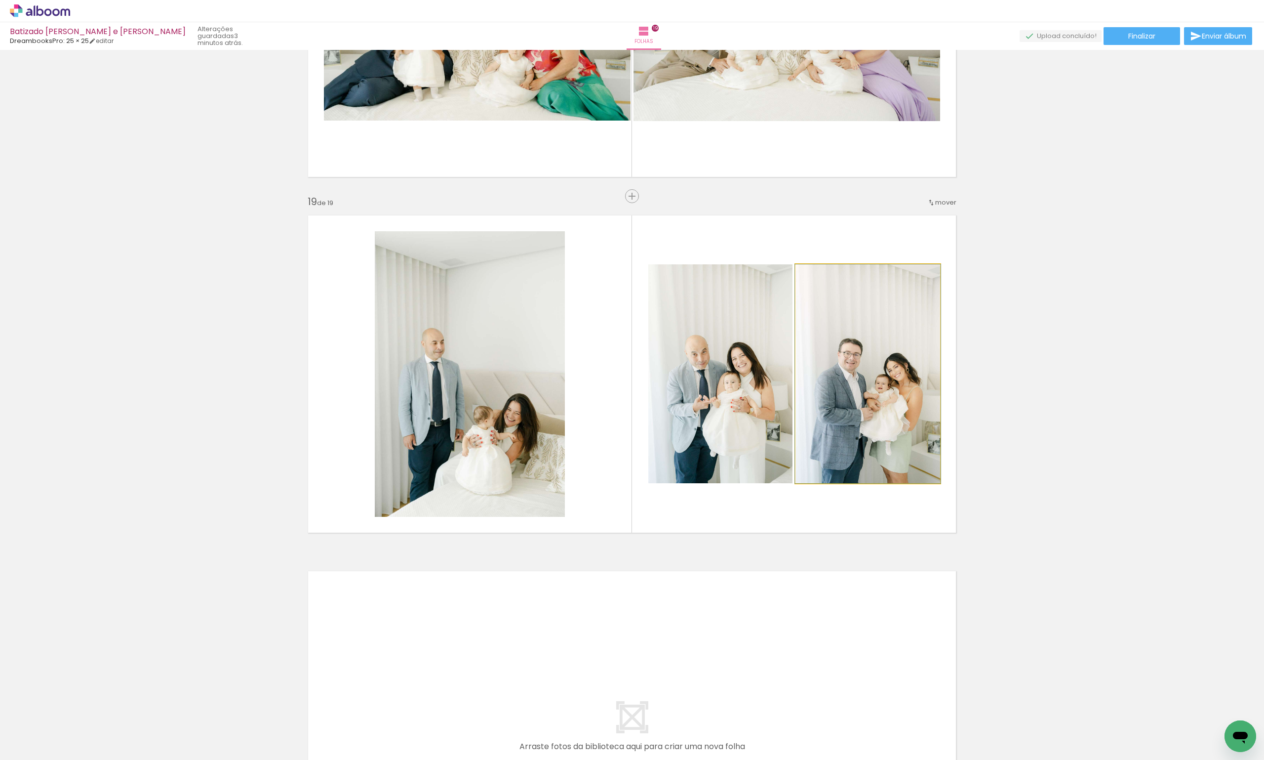
click at [883, 474] on quentale-photo at bounding box center [868, 373] width 145 height 219
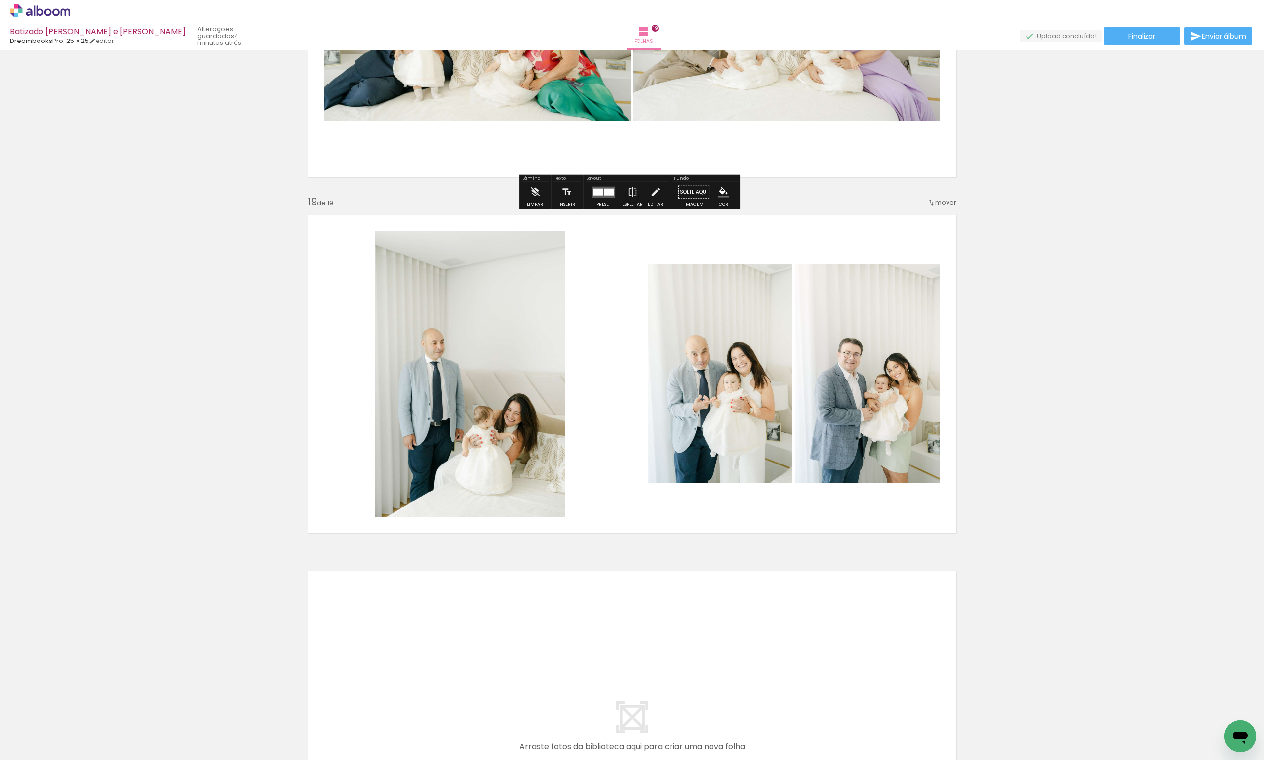
scroll to position [0, 6489]
